Goal: Check status: Check status

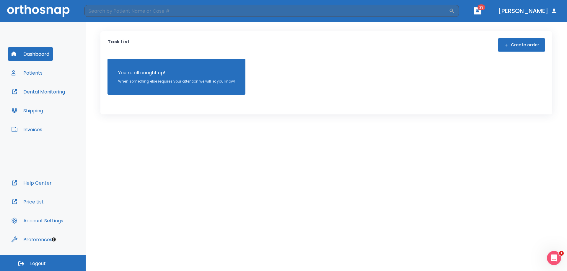
click at [30, 72] on button "Patients" at bounding box center [27, 73] width 38 height 14
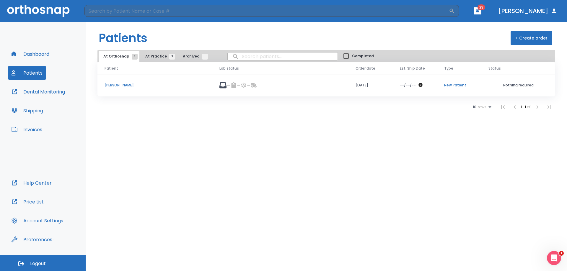
click at [521, 86] on p "Nothing required" at bounding box center [518, 85] width 60 height 5
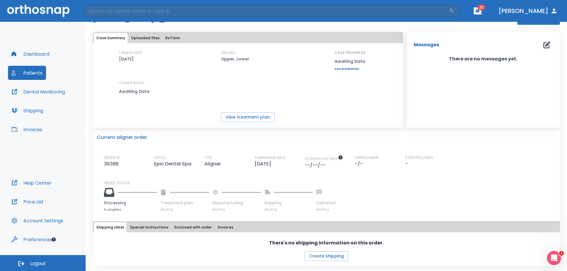
scroll to position [22, 0]
click at [556, 251] on div "Open Intercom Messenger" at bounding box center [552, 257] width 19 height 19
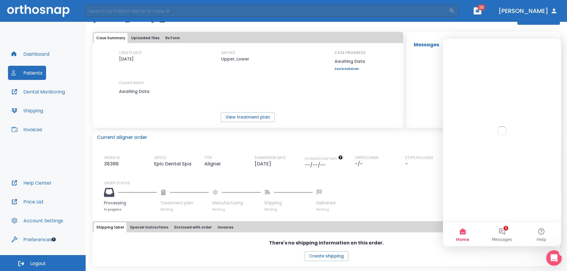
scroll to position [0, 0]
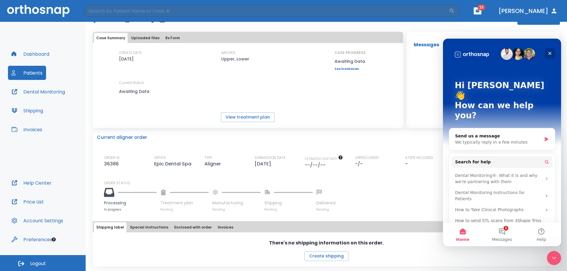
click at [550, 52] on icon "Close" at bounding box center [549, 53] width 5 height 5
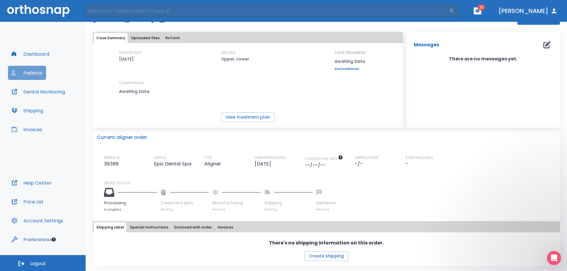
click at [30, 77] on button "Patients" at bounding box center [27, 73] width 38 height 14
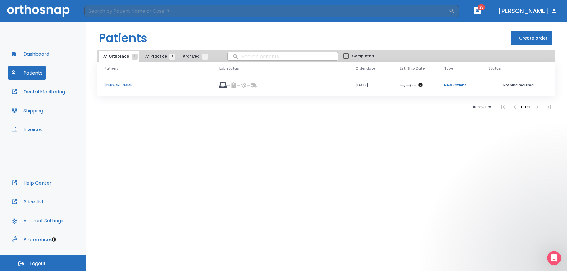
click at [121, 87] on p "[PERSON_NAME]" at bounding box center [154, 85] width 101 height 5
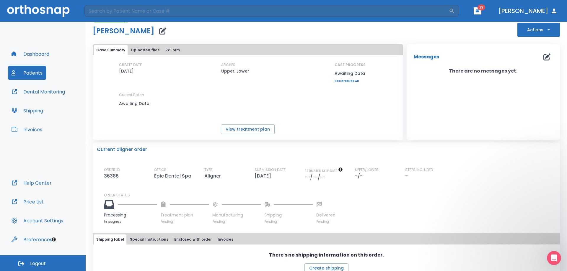
scroll to position [22, 0]
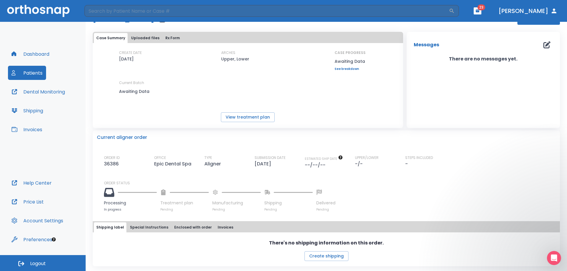
click at [45, 95] on button "Dental Monitoring" at bounding box center [38, 92] width 60 height 14
click at [136, 37] on button "Uploaded files" at bounding box center [145, 38] width 33 height 10
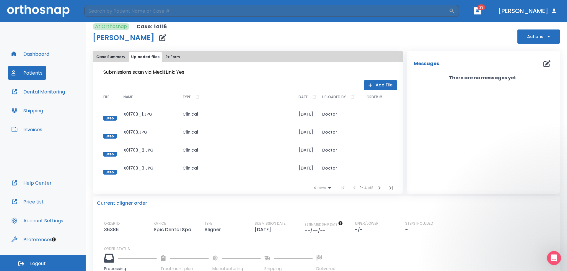
scroll to position [0, 0]
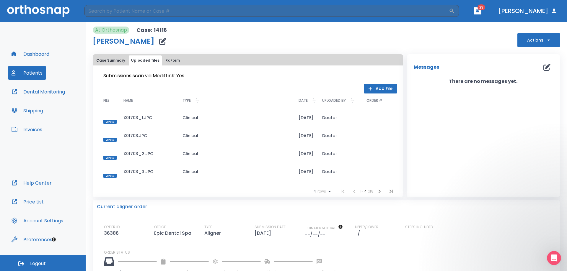
click at [171, 58] on button "Rx Form" at bounding box center [172, 60] width 19 height 10
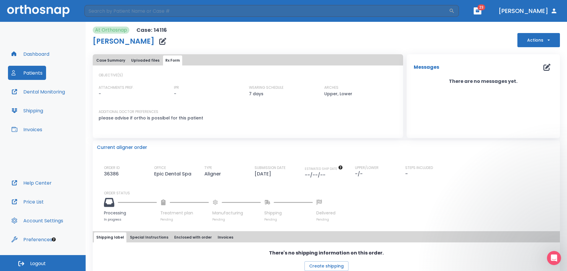
click at [545, 42] on icon "button" at bounding box center [548, 40] width 6 height 6
click at [482, 50] on div at bounding box center [283, 135] width 567 height 271
